Goal: Book appointment/travel/reservation

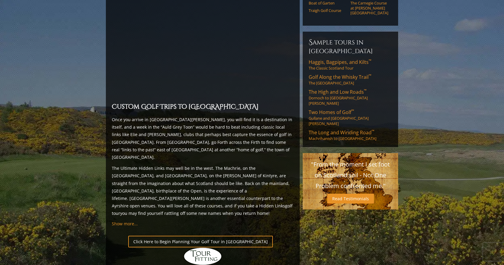
scroll to position [471, 0]
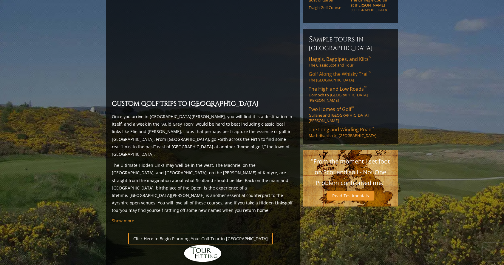
click at [330, 71] on link "Golf Along the Whisky Trail ™ The Scottish Highlands" at bounding box center [349, 77] width 83 height 12
